Goal: Task Accomplishment & Management: Use online tool/utility

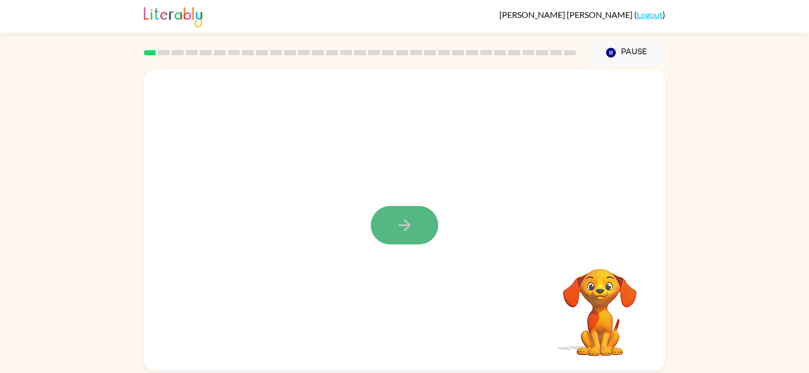
click at [404, 228] on icon "button" at bounding box center [405, 225] width 18 height 18
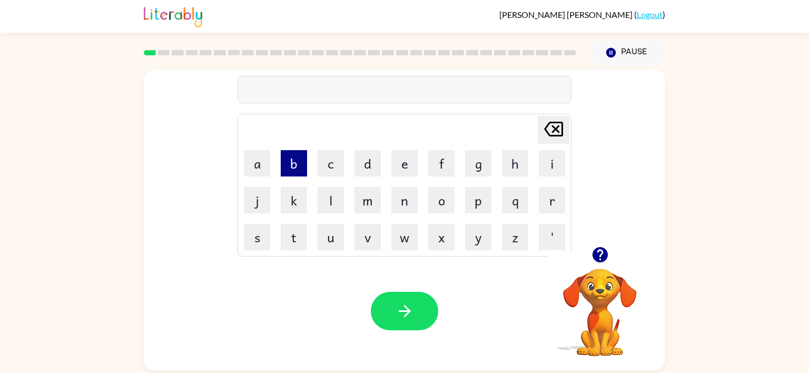
click at [293, 165] on button "b" at bounding box center [294, 163] width 26 height 26
click at [433, 202] on button "o" at bounding box center [441, 200] width 26 height 26
click at [557, 204] on button "r" at bounding box center [552, 200] width 26 height 26
click at [364, 168] on button "d" at bounding box center [368, 163] width 26 height 26
click at [401, 160] on button "e" at bounding box center [404, 163] width 26 height 26
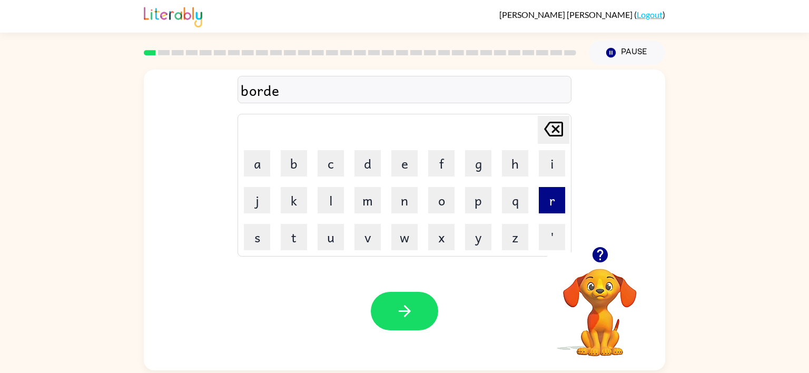
click at [546, 194] on button "r" at bounding box center [552, 200] width 26 height 26
click at [399, 301] on button "button" at bounding box center [404, 311] width 67 height 38
click at [328, 166] on button "c" at bounding box center [331, 163] width 26 height 26
click at [436, 200] on button "o" at bounding box center [441, 200] width 26 height 26
click at [405, 238] on button "w" at bounding box center [404, 237] width 26 height 26
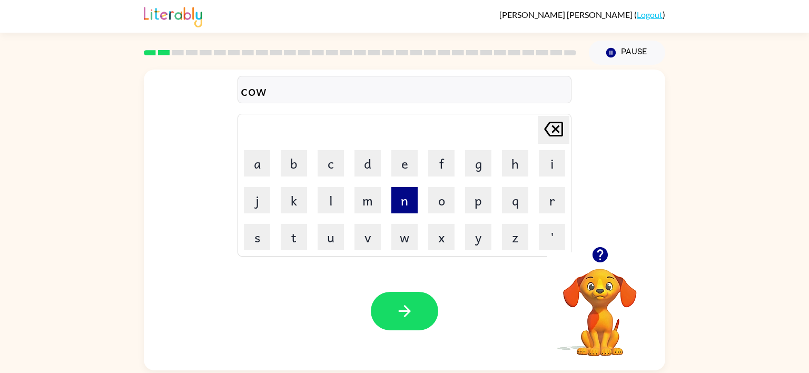
click at [401, 188] on button "n" at bounding box center [404, 200] width 26 height 26
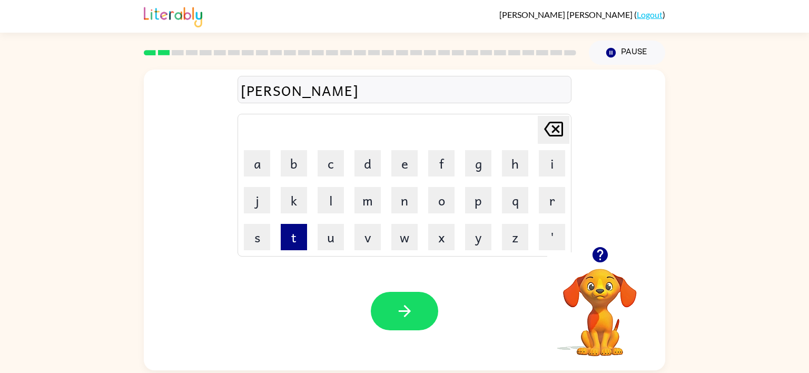
click at [287, 241] on button "t" at bounding box center [294, 237] width 26 height 26
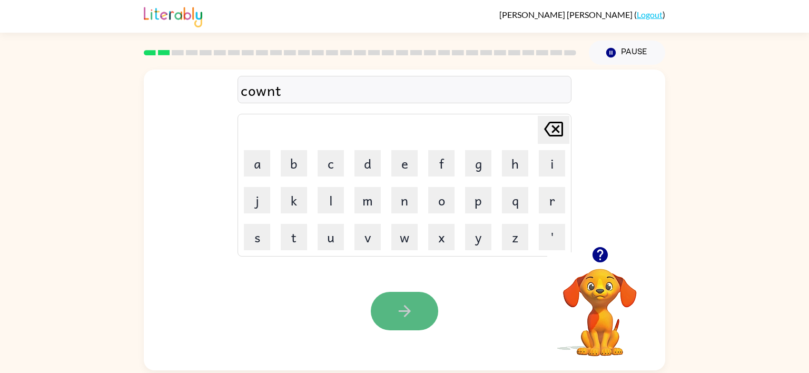
click at [410, 302] on icon "button" at bounding box center [405, 311] width 18 height 18
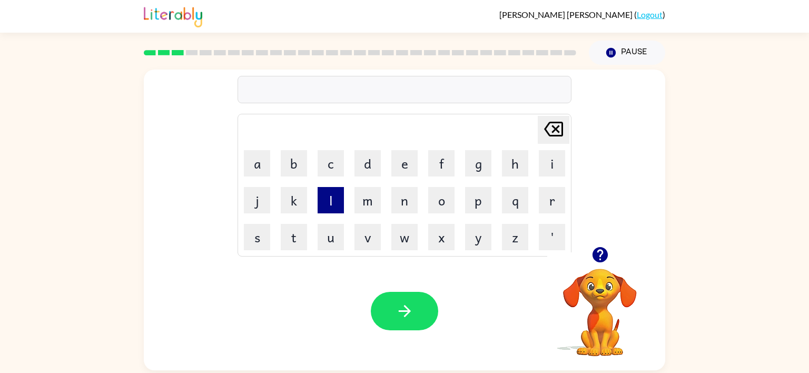
click at [329, 200] on button "l" at bounding box center [331, 200] width 26 height 26
click at [444, 199] on button "o" at bounding box center [441, 200] width 26 height 26
click at [296, 202] on button "k" at bounding box center [294, 200] width 26 height 26
click at [256, 169] on button "a" at bounding box center [257, 163] width 26 height 26
click at [298, 242] on button "t" at bounding box center [294, 237] width 26 height 26
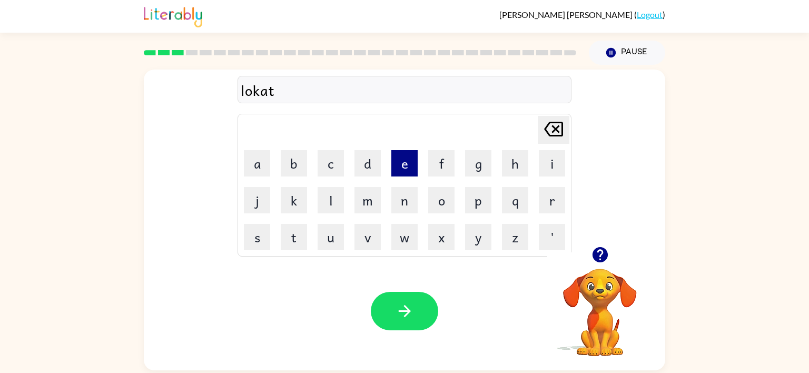
click at [405, 168] on button "e" at bounding box center [404, 163] width 26 height 26
click at [399, 314] on icon "button" at bounding box center [405, 311] width 18 height 18
click at [290, 234] on button "t" at bounding box center [294, 237] width 26 height 26
click at [399, 238] on button "w" at bounding box center [404, 237] width 26 height 26
click at [545, 158] on button "i" at bounding box center [552, 163] width 26 height 26
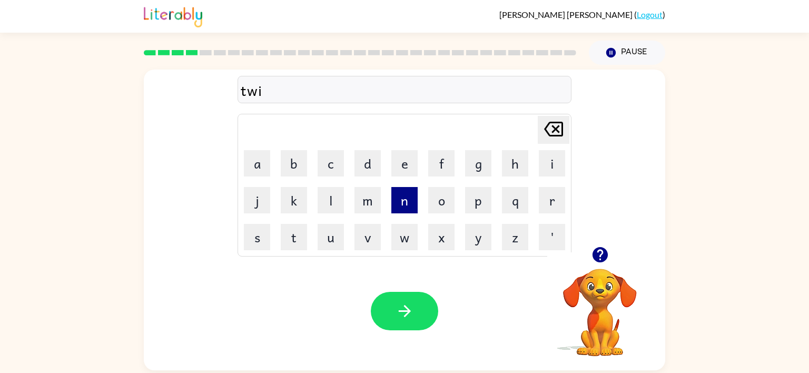
click at [398, 194] on button "n" at bounding box center [404, 200] width 26 height 26
click at [393, 301] on button "button" at bounding box center [404, 311] width 67 height 38
click at [403, 199] on button "n" at bounding box center [404, 200] width 26 height 26
click at [259, 162] on button "a" at bounding box center [257, 163] width 26 height 26
click at [554, 128] on icon at bounding box center [553, 129] width 19 height 15
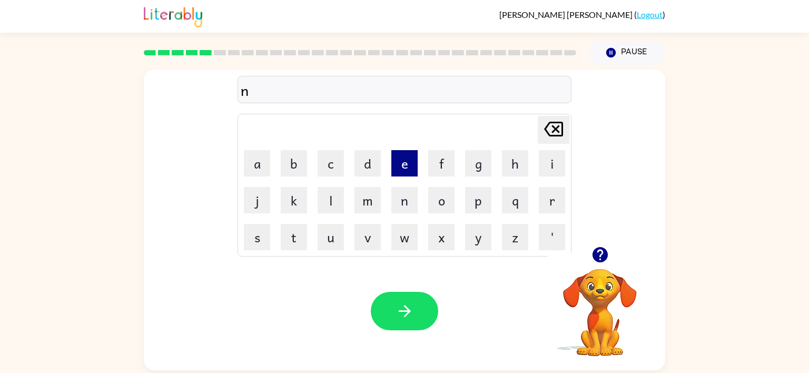
click at [397, 173] on button "e" at bounding box center [404, 163] width 26 height 26
click at [541, 192] on button "r" at bounding box center [552, 200] width 26 height 26
click at [330, 207] on button "l" at bounding box center [331, 200] width 26 height 26
click at [395, 164] on button "e" at bounding box center [404, 163] width 26 height 26
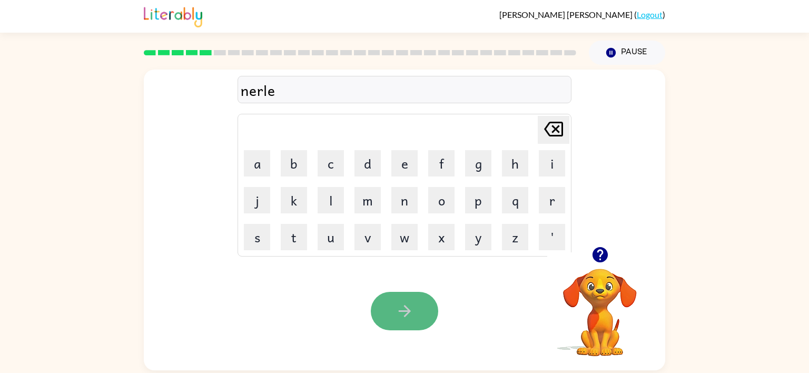
click at [398, 299] on button "button" at bounding box center [404, 311] width 67 height 38
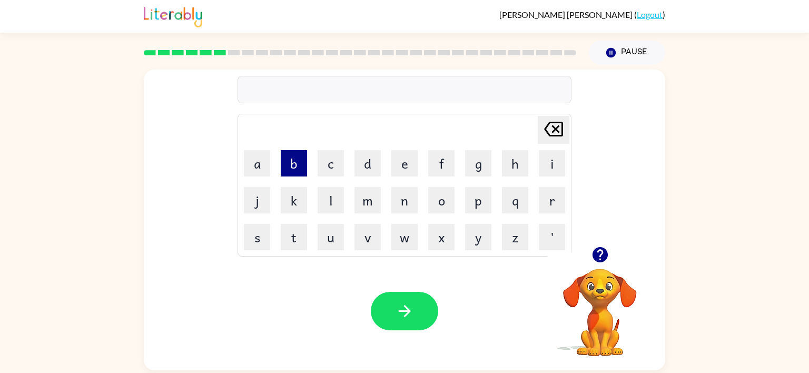
click at [295, 164] on button "b" at bounding box center [294, 163] width 26 height 26
click at [397, 165] on button "e" at bounding box center [404, 163] width 26 height 26
click at [515, 164] on button "h" at bounding box center [515, 163] width 26 height 26
click at [543, 153] on button "i" at bounding box center [552, 163] width 26 height 26
click at [397, 199] on button "n" at bounding box center [404, 200] width 26 height 26
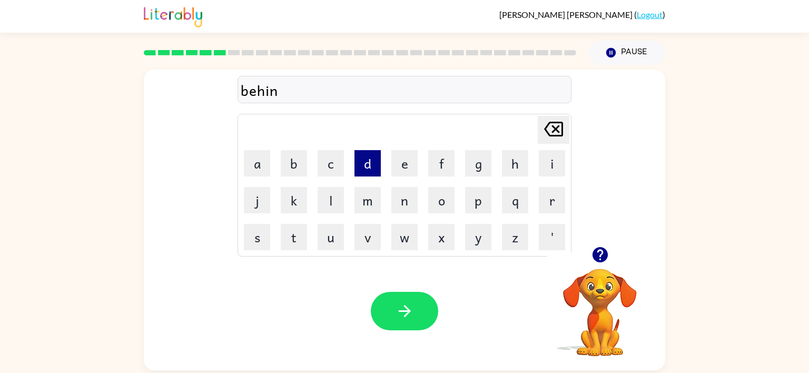
click at [372, 168] on button "d" at bounding box center [368, 163] width 26 height 26
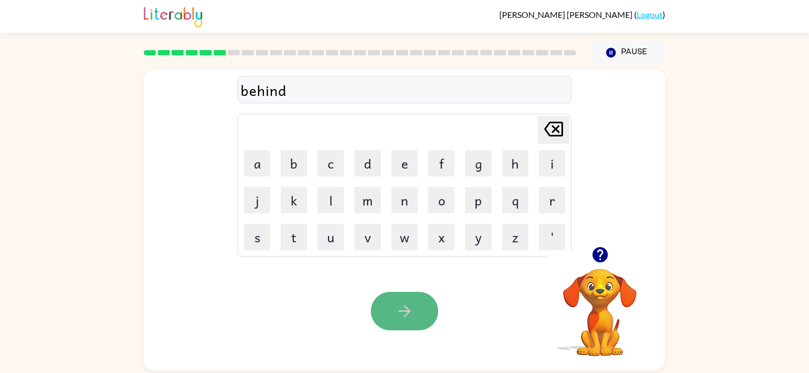
click at [396, 303] on icon "button" at bounding box center [405, 311] width 18 height 18
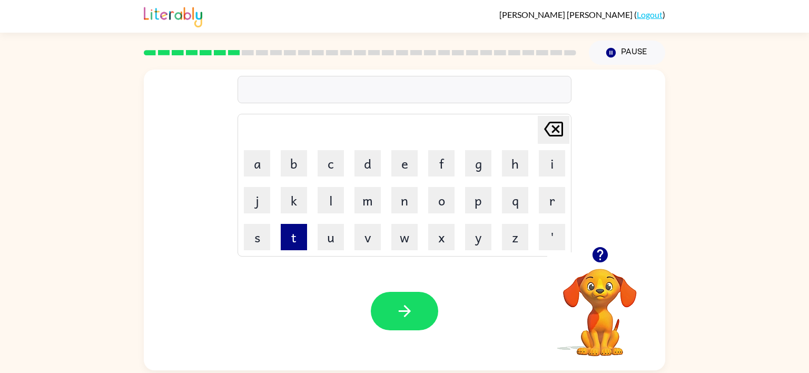
click at [290, 234] on button "t" at bounding box center [294, 237] width 26 height 26
click at [547, 207] on button "r" at bounding box center [552, 200] width 26 height 26
click at [559, 168] on button "i" at bounding box center [552, 163] width 26 height 26
click at [290, 205] on button "k" at bounding box center [294, 200] width 26 height 26
click at [261, 155] on button "a" at bounding box center [257, 163] width 26 height 26
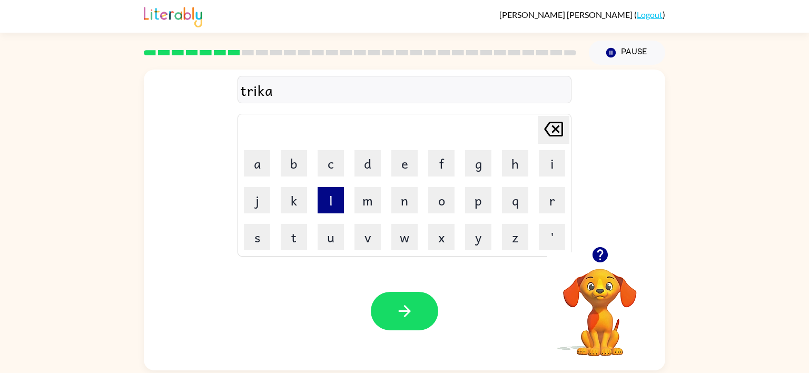
click at [328, 205] on button "l" at bounding box center [331, 200] width 26 height 26
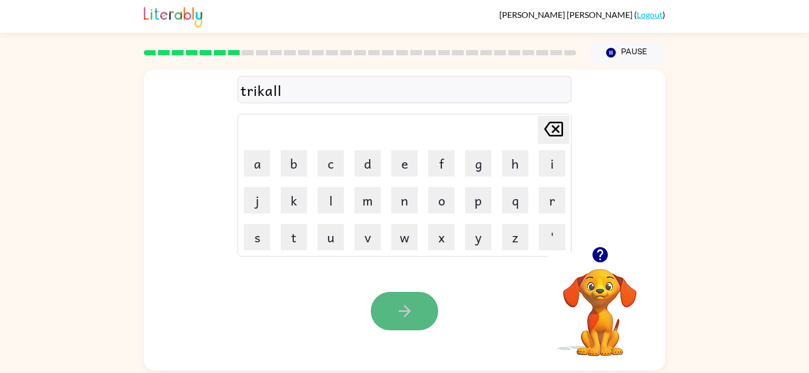
click at [404, 316] on icon "button" at bounding box center [405, 311] width 18 height 18
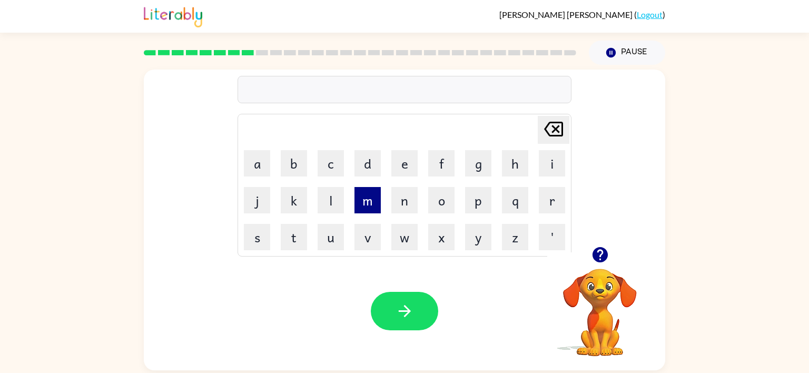
click at [361, 200] on button "m" at bounding box center [368, 200] width 26 height 26
click at [555, 156] on button "i" at bounding box center [552, 163] width 26 height 26
click at [567, 279] on video "Your browser must support playing .mp4 files to use Literably. Please try using…" at bounding box center [599, 304] width 105 height 105
click at [546, 218] on td "r" at bounding box center [552, 200] width 36 height 36
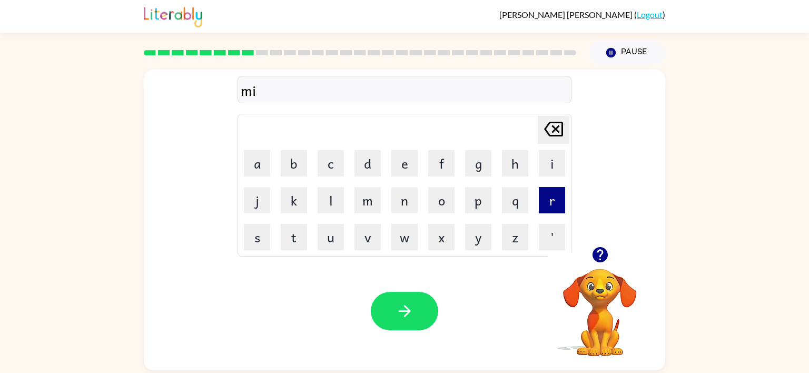
click at [553, 200] on button "r" at bounding box center [552, 200] width 26 height 26
click at [342, 154] on button "c" at bounding box center [331, 163] width 26 height 26
click at [260, 168] on button "a" at bounding box center [257, 163] width 26 height 26
click at [328, 215] on td "l" at bounding box center [331, 200] width 36 height 36
click at [332, 198] on button "l" at bounding box center [331, 200] width 26 height 26
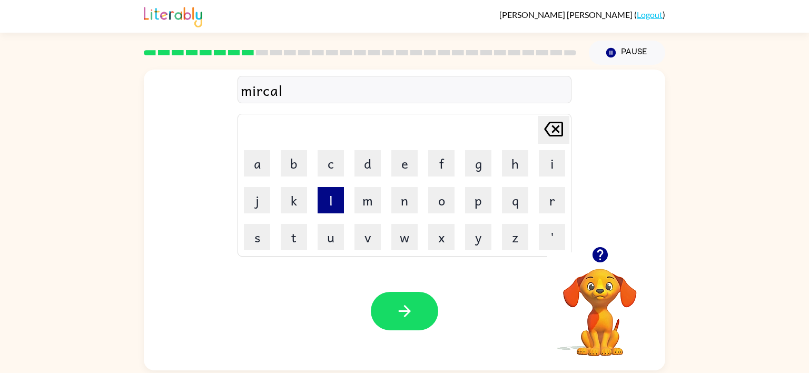
click at [333, 198] on button "l" at bounding box center [331, 200] width 26 height 26
click at [401, 314] on icon "button" at bounding box center [405, 311] width 18 height 18
click at [401, 208] on button "n" at bounding box center [404, 200] width 26 height 26
click at [554, 157] on button "i" at bounding box center [552, 163] width 26 height 26
click at [372, 203] on button "m" at bounding box center [368, 200] width 26 height 26
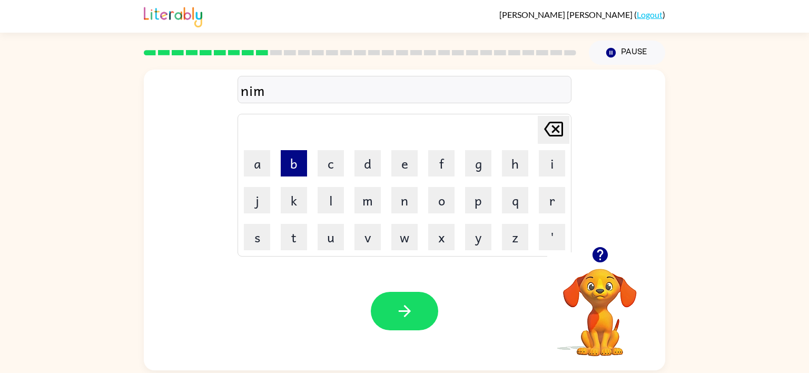
click at [293, 169] on button "b" at bounding box center [294, 163] width 26 height 26
click at [406, 167] on button "e" at bounding box center [404, 163] width 26 height 26
click at [337, 191] on button "l" at bounding box center [331, 200] width 26 height 26
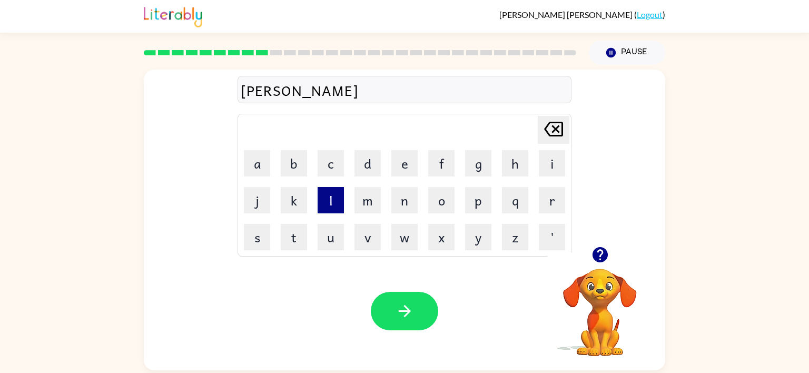
click at [337, 191] on button "l" at bounding box center [331, 200] width 26 height 26
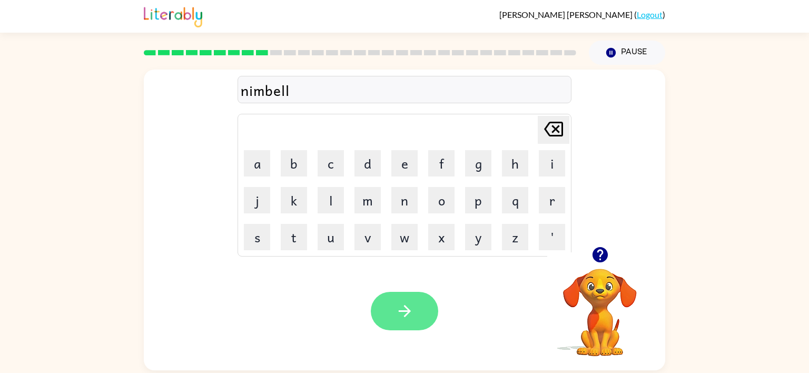
click at [395, 316] on button "button" at bounding box center [404, 311] width 67 height 38
click at [368, 214] on td "m" at bounding box center [368, 200] width 36 height 36
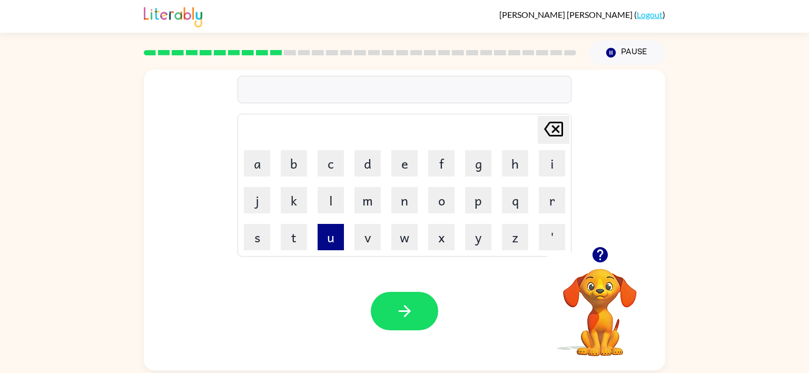
click at [325, 243] on button "u" at bounding box center [331, 237] width 26 height 26
click at [400, 190] on button "n" at bounding box center [404, 200] width 26 height 26
click at [437, 161] on button "f" at bounding box center [441, 163] width 26 height 26
click at [432, 201] on button "o" at bounding box center [441, 200] width 26 height 26
click at [327, 193] on button "l" at bounding box center [331, 200] width 26 height 26
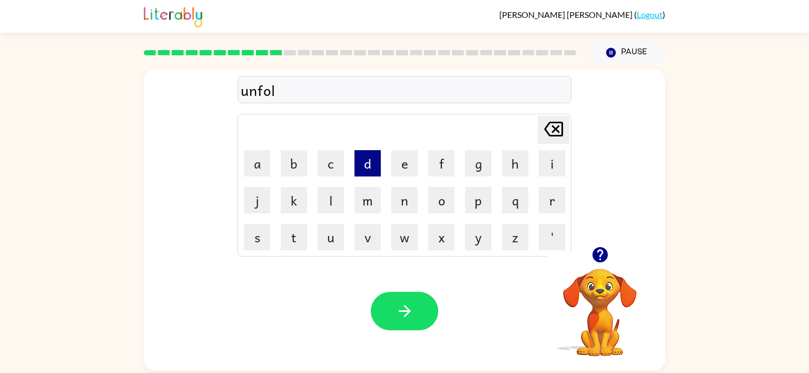
click at [359, 167] on button "d" at bounding box center [368, 163] width 26 height 26
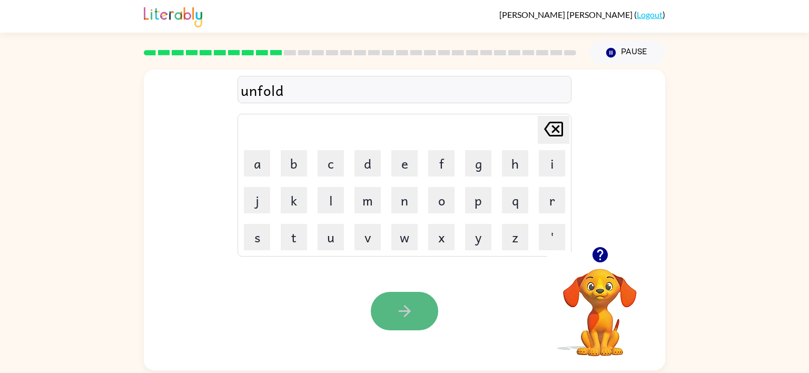
click at [399, 300] on button "button" at bounding box center [404, 311] width 67 height 38
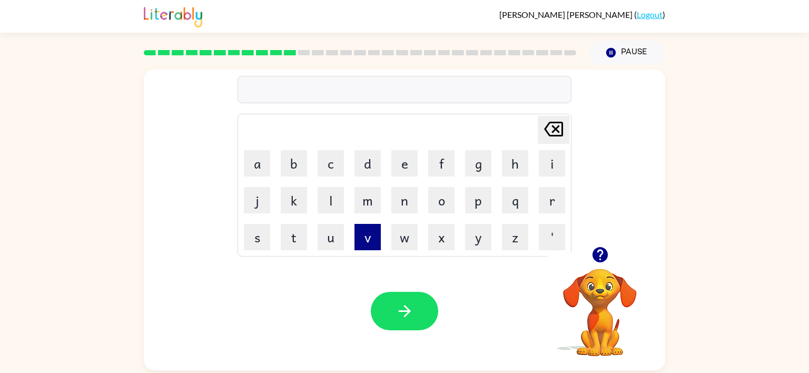
click at [362, 232] on button "v" at bounding box center [368, 237] width 26 height 26
click at [433, 203] on button "o" at bounding box center [441, 200] width 26 height 26
click at [289, 229] on button "t" at bounding box center [294, 237] width 26 height 26
click at [399, 161] on button "e" at bounding box center [404, 163] width 26 height 26
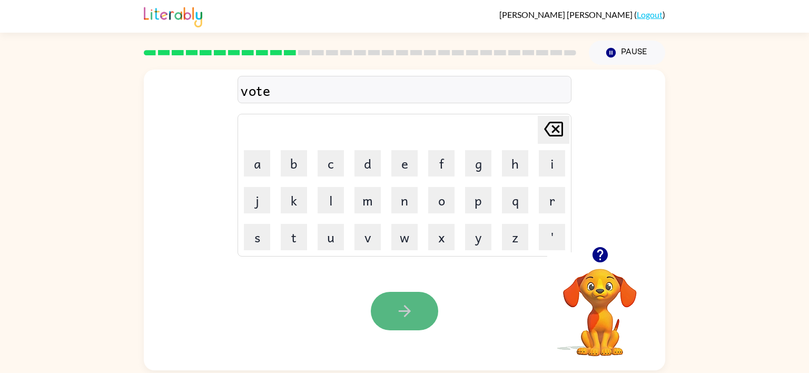
click at [401, 316] on icon "button" at bounding box center [405, 311] width 18 height 18
click at [421, 314] on button "button" at bounding box center [404, 311] width 67 height 38
click at [401, 310] on icon "button" at bounding box center [405, 311] width 18 height 18
click at [600, 315] on video "Your browser must support playing .mp4 files to use Literably. Please try using…" at bounding box center [599, 304] width 105 height 105
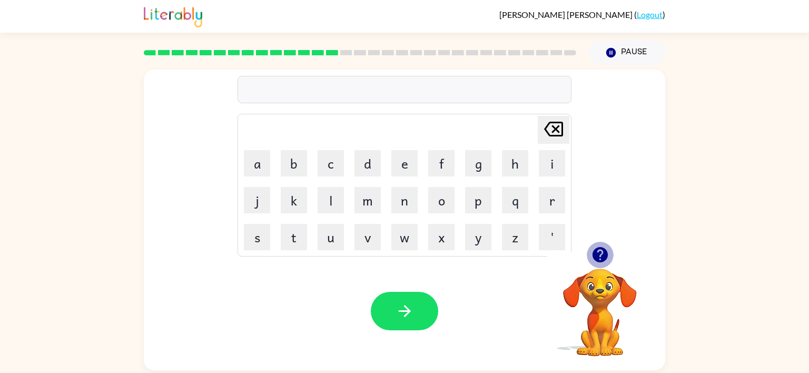
click at [598, 248] on icon "button" at bounding box center [599, 254] width 15 height 15
click at [506, 270] on div "Your browser must support playing .mp4 files to use Literably. Please try using…" at bounding box center [405, 311] width 522 height 119
click at [407, 302] on icon "button" at bounding box center [405, 311] width 18 height 18
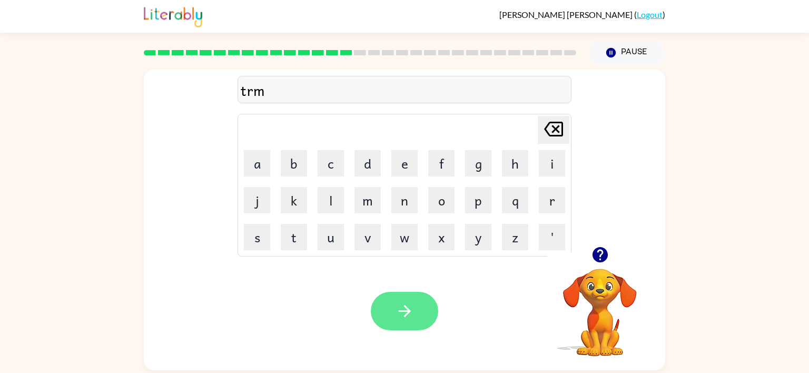
click at [415, 314] on button "button" at bounding box center [404, 311] width 67 height 38
click at [420, 323] on button "button" at bounding box center [404, 311] width 67 height 38
click at [389, 302] on button "button" at bounding box center [404, 311] width 67 height 38
click at [601, 256] on icon "button" at bounding box center [600, 255] width 18 height 18
click at [418, 325] on button "button" at bounding box center [404, 311] width 67 height 38
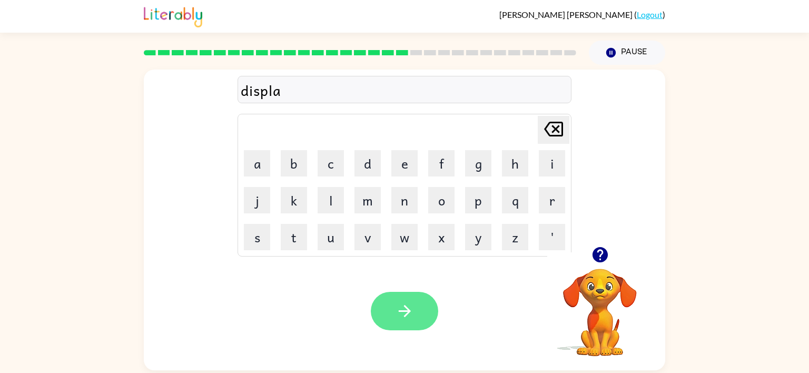
click at [403, 319] on icon "button" at bounding box center [405, 311] width 18 height 18
click at [613, 261] on div at bounding box center [599, 254] width 105 height 27
click at [598, 259] on icon "button" at bounding box center [599, 254] width 15 height 15
click at [398, 316] on icon "button" at bounding box center [405, 311] width 18 height 18
click at [417, 320] on button "button" at bounding box center [404, 311] width 67 height 38
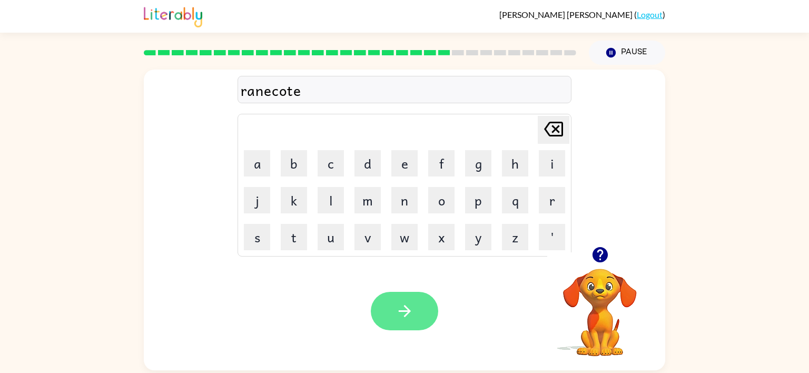
click at [423, 318] on button "button" at bounding box center [404, 311] width 67 height 38
click at [552, 124] on icon "[PERSON_NAME] last character input" at bounding box center [553, 128] width 25 height 25
type button "delete"
click at [405, 303] on icon "button" at bounding box center [405, 311] width 18 height 18
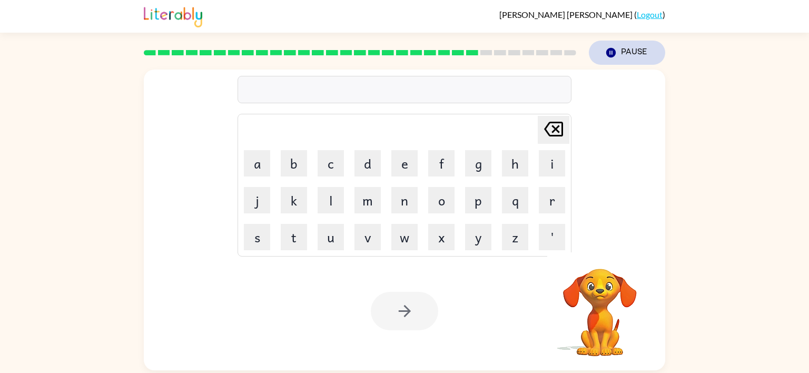
click at [621, 54] on button "Pause Pause" at bounding box center [627, 53] width 76 height 24
